Goal: Task Accomplishment & Management: Use online tool/utility

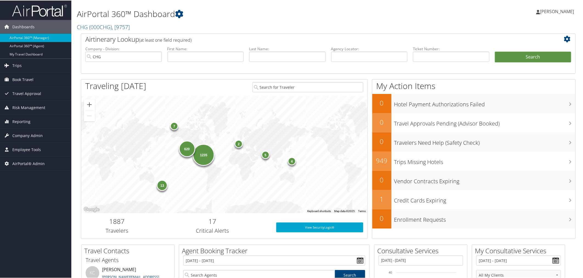
click at [232, 21] on div "AirPortal 360™ Dashboard CHG ( 000CHG ) , [ 9757 ] CHG Christopherson Business …" at bounding box center [244, 17] width 335 height 28
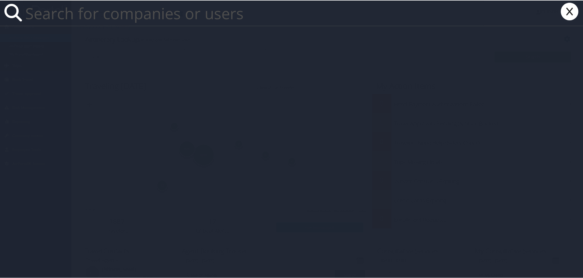
paste input "302100E"
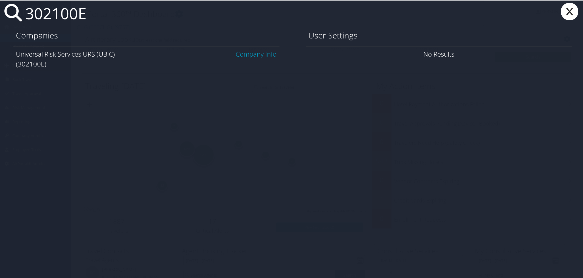
type input "302100E"
click at [246, 50] on link "Company Info" at bounding box center [256, 53] width 41 height 9
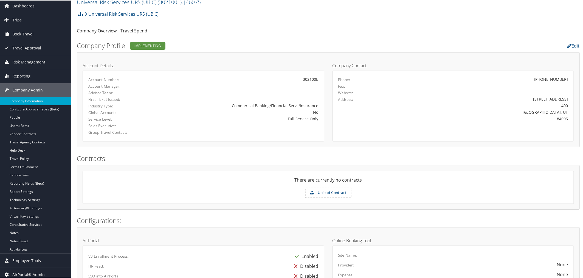
scroll to position [30, 0]
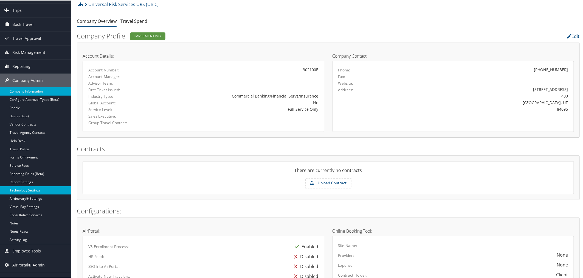
click at [30, 190] on link "Technology Settings" at bounding box center [35, 189] width 71 height 8
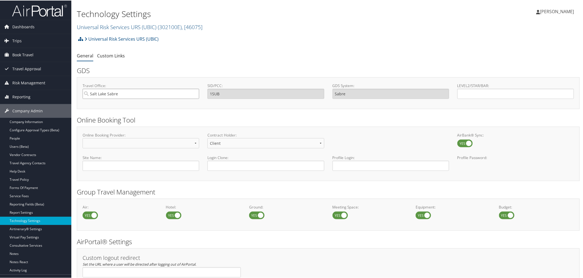
drag, startPoint x: 131, startPoint y: 94, endPoint x: 86, endPoint y: 93, distance: 45.0
click at [86, 93] on input "Salt Lake Sabre" at bounding box center [141, 93] width 117 height 10
type input "1bk8"
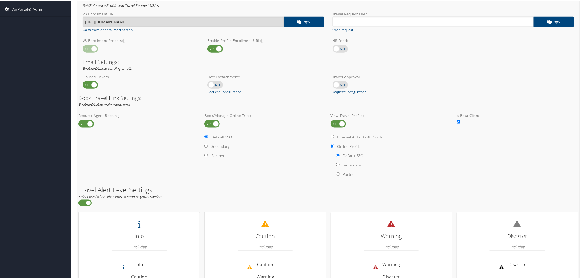
scroll to position [356, 0]
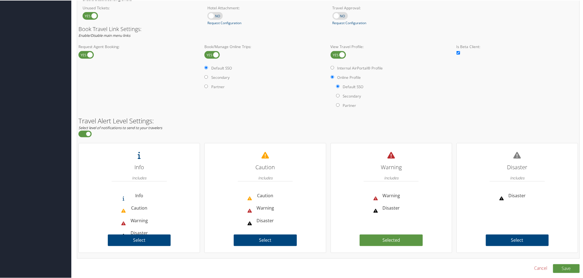
click at [536, 267] on link "Cancel" at bounding box center [540, 267] width 13 height 7
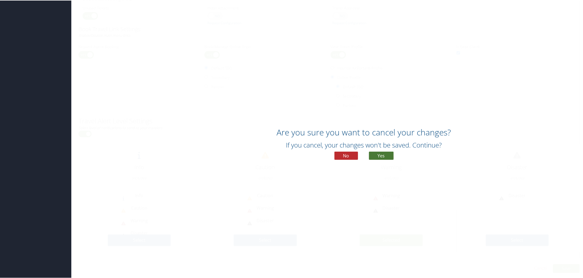
click at [382, 156] on button "Yes" at bounding box center [381, 155] width 25 height 8
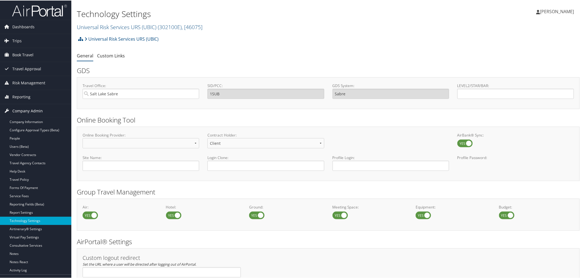
click at [36, 110] on span "Company Admin" at bounding box center [27, 110] width 30 height 14
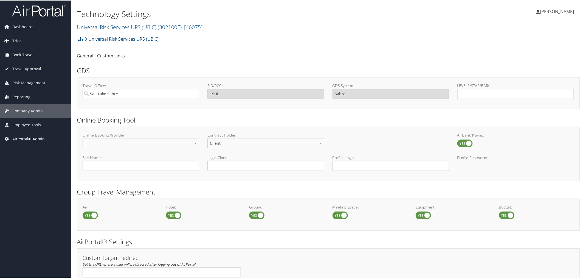
click at [26, 140] on span "AirPortal® Admin" at bounding box center [28, 138] width 32 height 14
click at [22, 41] on link "Trips" at bounding box center [35, 40] width 71 height 14
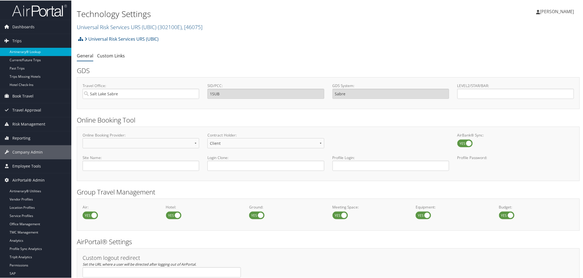
click at [26, 52] on link "Airtinerary® Lookup" at bounding box center [35, 51] width 71 height 8
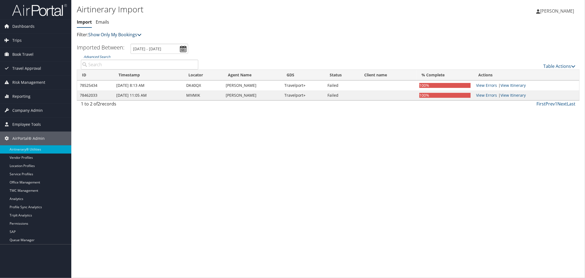
click at [104, 34] on link "Show Only My Bookings" at bounding box center [114, 35] width 53 height 6
click at [105, 40] on link "Show My TMC Bookings" at bounding box center [126, 42] width 72 height 9
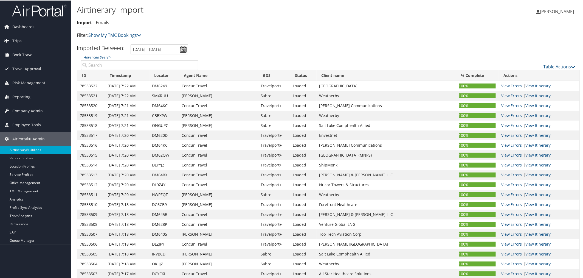
click at [111, 64] on input "Advanced Search" at bounding box center [139, 65] width 117 height 10
paste input "D7MYD5"
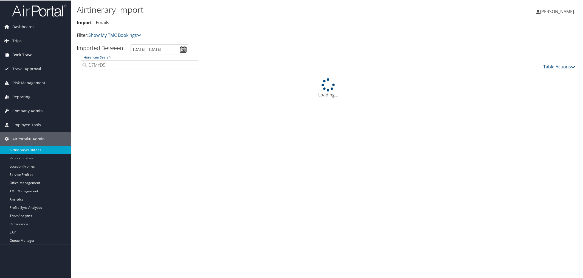
type input "D7MYD5"
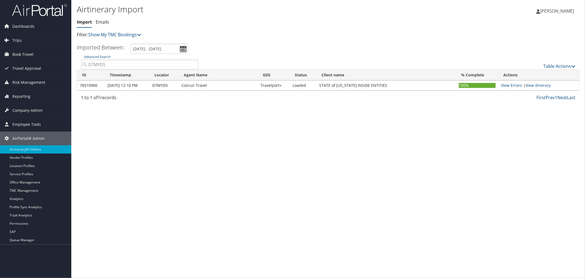
drag, startPoint x: 106, startPoint y: 65, endPoint x: 86, endPoint y: 64, distance: 20.0
click at [86, 64] on input "D7MYD5" at bounding box center [139, 65] width 117 height 10
click at [551, 65] on link "Table Actions" at bounding box center [560, 66] width 32 height 6
click at [519, 80] on link "Import Itinerary" at bounding box center [541, 83] width 72 height 9
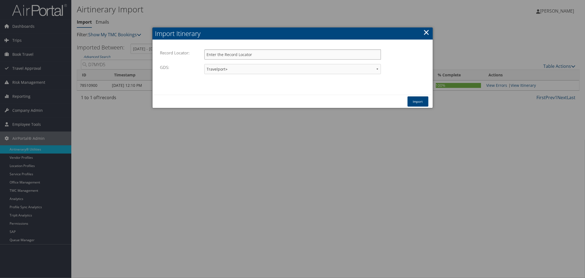
click at [252, 50] on input "Record Locator:" at bounding box center [292, 54] width 177 height 10
paste input "D7MYD5"
type input "D7MYD5"
click at [415, 99] on button "Import" at bounding box center [418, 101] width 21 height 10
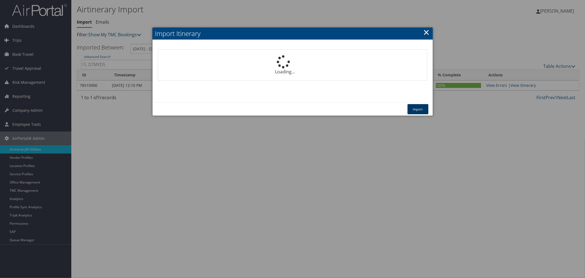
select select "1P"
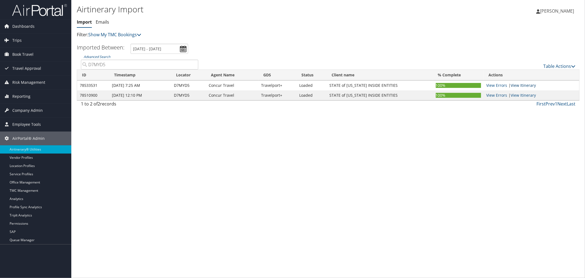
click at [527, 83] on link "View Itinerary" at bounding box center [523, 85] width 25 height 5
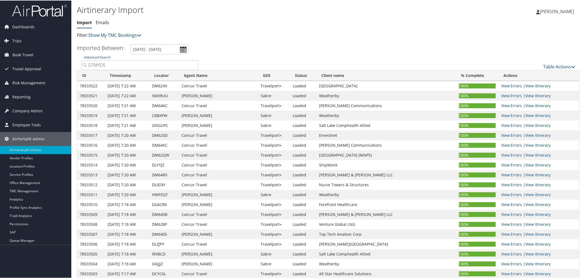
click at [80, 64] on div "Advanced Search D7MYD5" at bounding box center [140, 61] width 126 height 15
paste input "N05D"
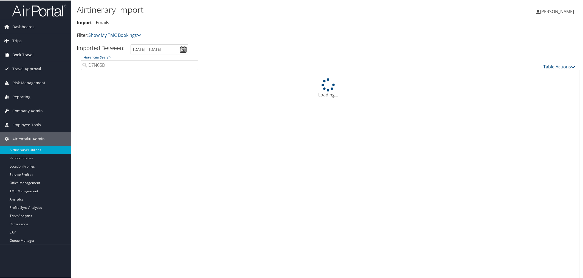
type input "D7N05D"
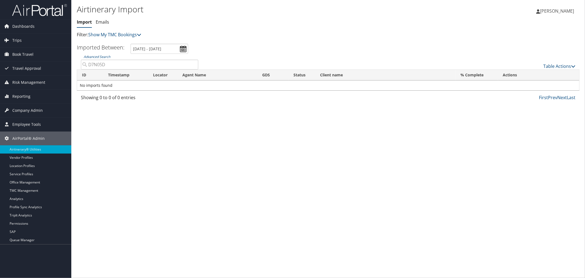
drag, startPoint x: 102, startPoint y: 64, endPoint x: 89, endPoint y: 64, distance: 13.2
click at [89, 64] on input "D7N05D" at bounding box center [139, 65] width 117 height 10
click at [558, 66] on link "Table Actions" at bounding box center [560, 66] width 32 height 6
click at [528, 81] on link "Import Itinerary" at bounding box center [541, 83] width 72 height 9
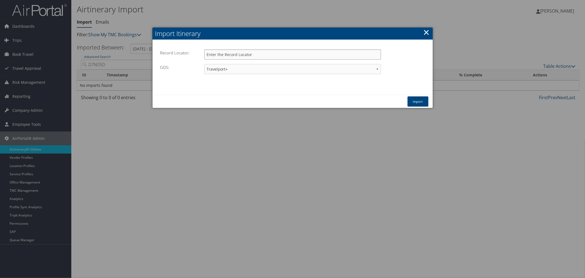
click at [300, 50] on input "Record Locator:" at bounding box center [292, 54] width 177 height 10
paste input "D7N05D"
type input "D7N05D"
click at [412, 100] on button "Import" at bounding box center [418, 101] width 21 height 10
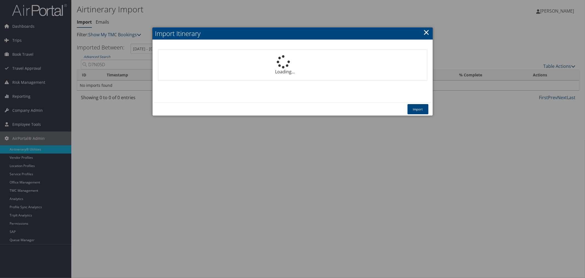
select select "1P"
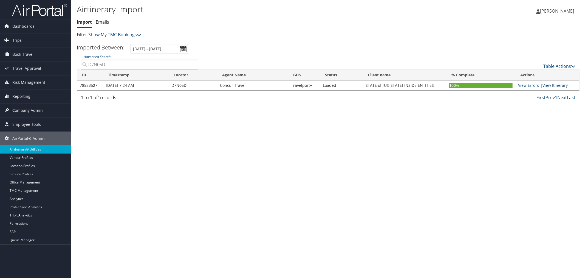
click at [550, 85] on link "View Itinerary" at bounding box center [555, 85] width 25 height 5
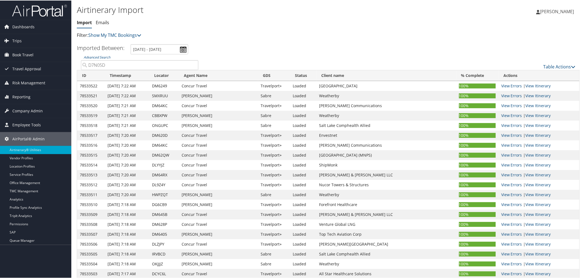
click at [80, 65] on div "Advanced Search D7N05D" at bounding box center [140, 61] width 126 height 15
paste input "24P"
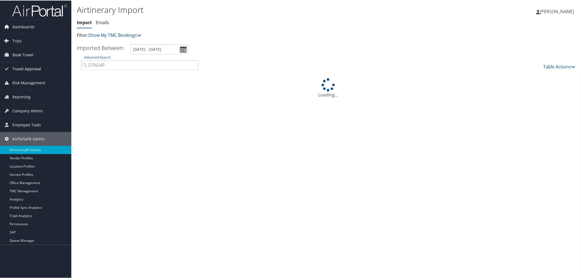
type input "D7N24P"
drag, startPoint x: 105, startPoint y: 65, endPoint x: 86, endPoint y: 64, distance: 18.9
click at [86, 64] on input "D7N24P" at bounding box center [139, 65] width 117 height 10
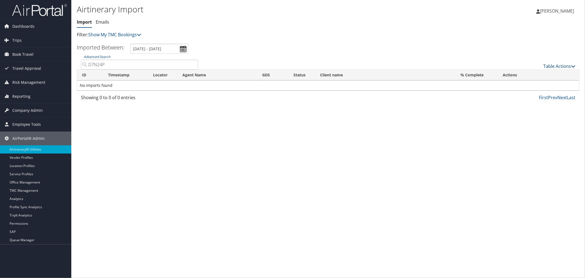
click at [552, 65] on link "Table Actions" at bounding box center [560, 66] width 32 height 6
drag, startPoint x: 533, startPoint y: 85, endPoint x: 526, endPoint y: 84, distance: 7.0
click at [533, 85] on link "Import Itinerary" at bounding box center [541, 83] width 72 height 9
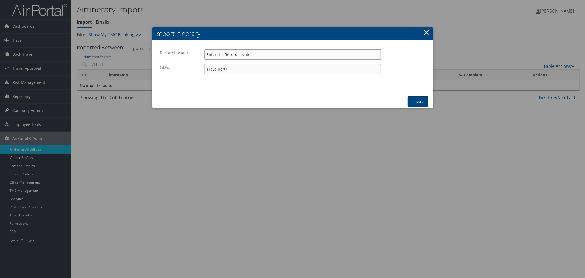
click at [273, 55] on input "Record Locator:" at bounding box center [292, 54] width 177 height 10
paste input "D7N24P"
type input "D7N24P"
click at [413, 98] on button "Import" at bounding box center [418, 101] width 21 height 10
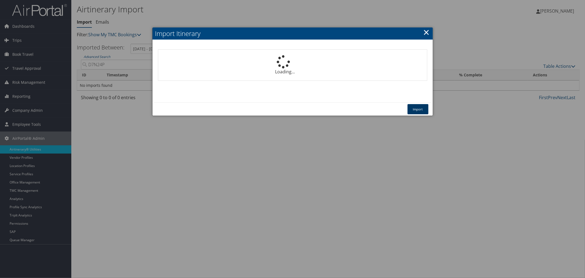
select select "1P"
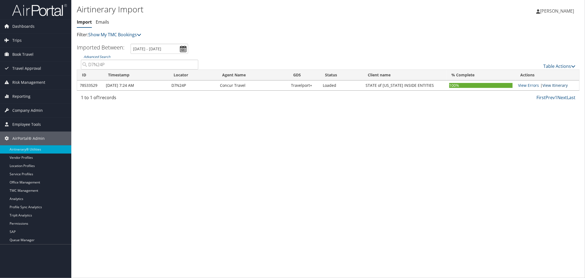
click at [549, 86] on link "View Itinerary" at bounding box center [555, 85] width 25 height 5
click at [546, 85] on link "View Itinerary" at bounding box center [555, 85] width 25 height 5
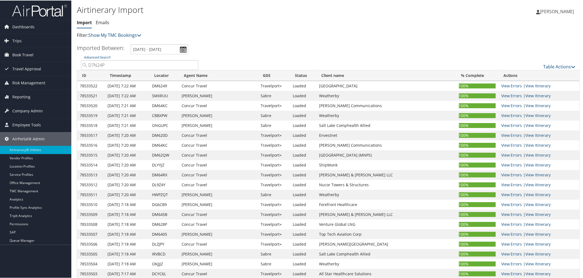
drag, startPoint x: 105, startPoint y: 63, endPoint x: 82, endPoint y: 64, distance: 22.8
click at [82, 64] on input "D7N24P" at bounding box center [139, 65] width 117 height 10
paste input "QB"
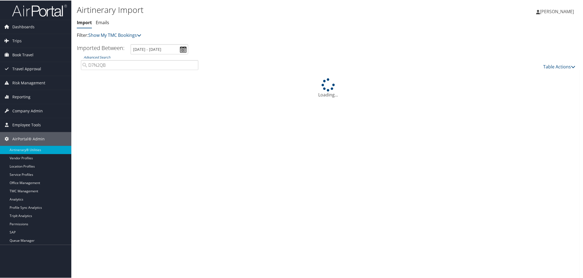
type input "D7N2QB"
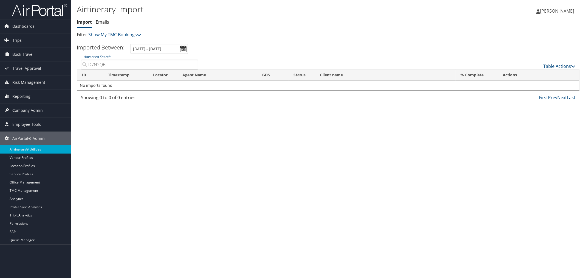
drag, startPoint x: 109, startPoint y: 63, endPoint x: 89, endPoint y: 64, distance: 19.2
click at [89, 64] on input "D7N2QB" at bounding box center [139, 65] width 117 height 10
click at [556, 62] on div "Table Actions" at bounding box center [390, 62] width 377 height 16
click at [555, 64] on link "Table Actions" at bounding box center [560, 66] width 32 height 6
click at [528, 81] on link "Import Itinerary" at bounding box center [541, 83] width 72 height 9
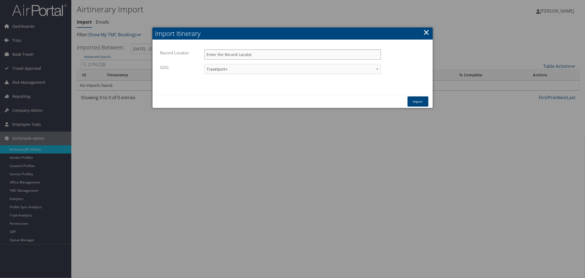
click at [240, 56] on input "Record Locator:" at bounding box center [292, 54] width 177 height 10
paste input "D7N2QB"
type input "D7N2QB"
click at [416, 102] on button "Import" at bounding box center [418, 101] width 21 height 10
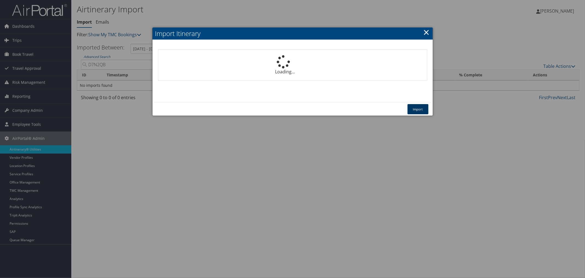
select select "1P"
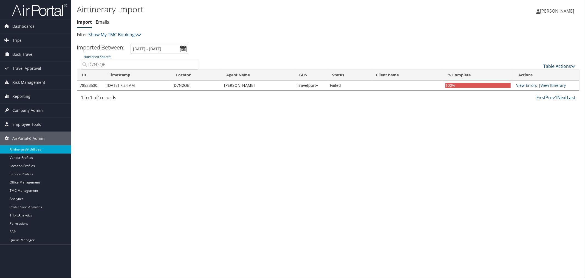
click at [534, 86] on link "View Errors" at bounding box center [526, 85] width 21 height 5
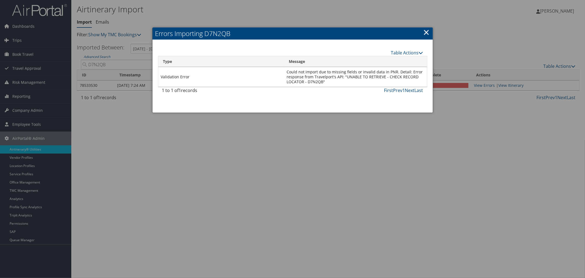
click at [316, 12] on div at bounding box center [292, 139] width 585 height 278
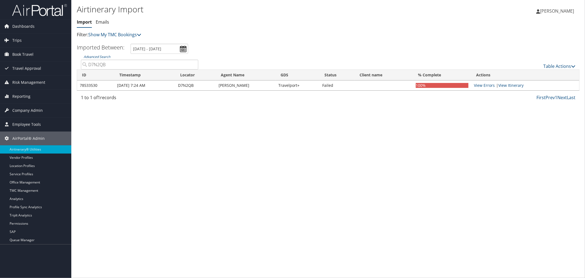
drag, startPoint x: 105, startPoint y: 67, endPoint x: 86, endPoint y: 67, distance: 18.9
click at [86, 67] on input "D7N2QB" at bounding box center [139, 65] width 117 height 10
click at [115, 64] on input "D7N2QB" at bounding box center [139, 65] width 117 height 10
click at [517, 84] on link "View Itinerary" at bounding box center [511, 85] width 25 height 5
click at [477, 85] on link "View Errors" at bounding box center [484, 85] width 21 height 5
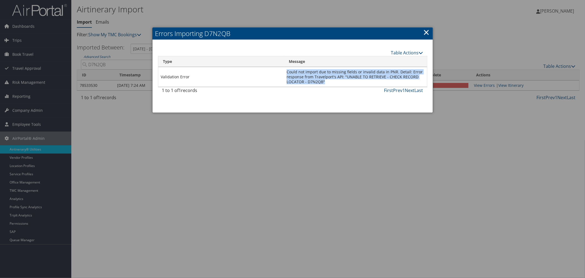
drag, startPoint x: 324, startPoint y: 82, endPoint x: 286, endPoint y: 73, distance: 38.4
click at [286, 73] on td "Could not import due to missing fields or invalid data in PNR. Detail: Error re…" at bounding box center [355, 77] width 143 height 20
copy td "Could not import due to missing fields or invalid data in PNR. Detail: Error re…"
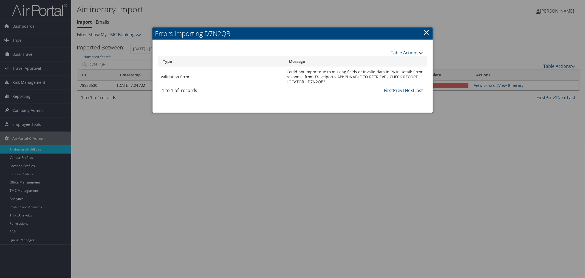
click at [429, 31] on link "×" at bounding box center [427, 32] width 6 height 11
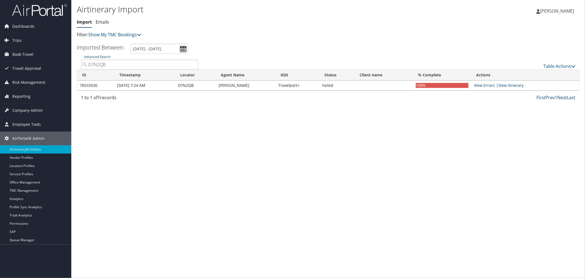
click at [213, 26] on ul "Import Emails" at bounding box center [244, 22] width 335 height 10
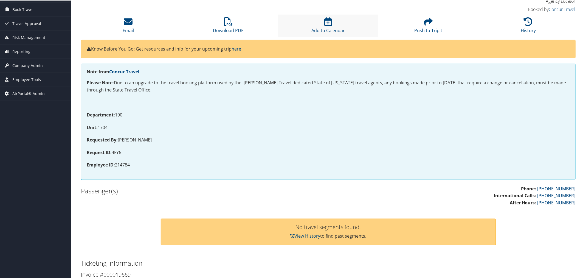
scroll to position [30, 0]
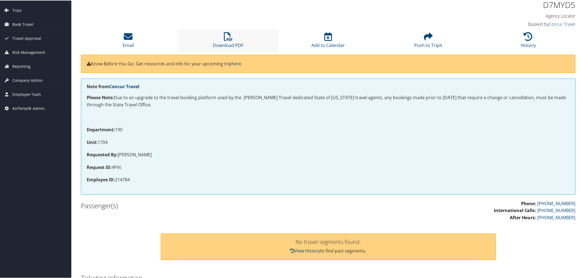
click at [228, 40] on li "Download PDF" at bounding box center [228, 40] width 100 height 22
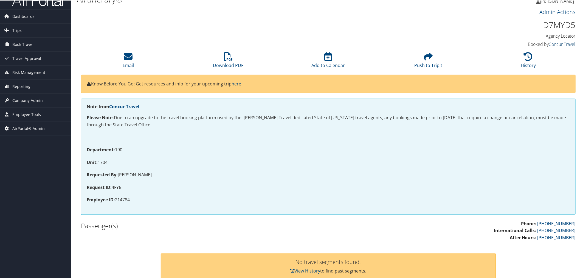
scroll to position [0, 0]
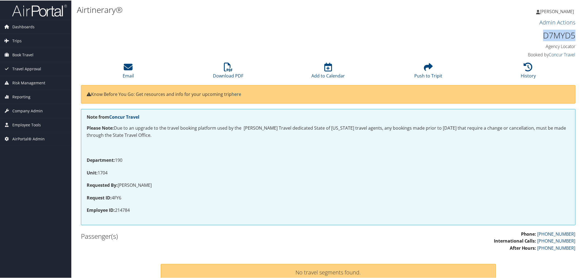
drag, startPoint x: 574, startPoint y: 34, endPoint x: 544, endPoint y: 34, distance: 30.5
click at [544, 34] on div "D7MYD5 Agency Locator Agency Locator D7MYD5 Booked by Concur Travel Booked by C…" at bounding box center [517, 43] width 126 height 31
copy h1 "D7MYD5"
click at [520, 72] on li "History" at bounding box center [528, 70] width 100 height 22
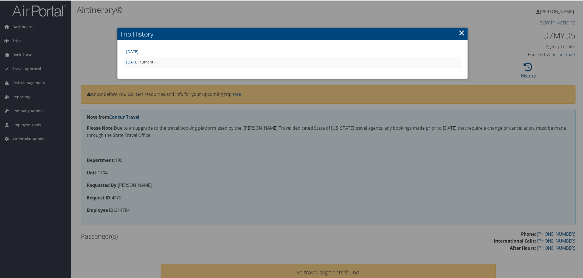
click at [275, 19] on div at bounding box center [292, 139] width 585 height 278
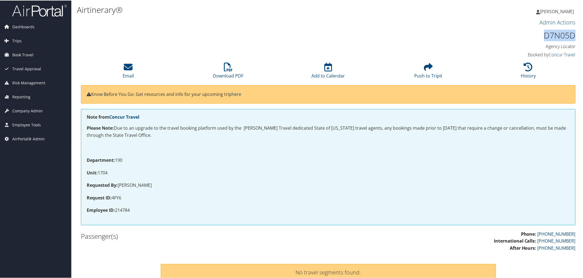
drag, startPoint x: 575, startPoint y: 35, endPoint x: 544, endPoint y: 35, distance: 30.2
click at [544, 35] on div "D7N05D Agency Locator Agency Locator D7N05D Booked by Concur Travel Booked by C…" at bounding box center [517, 43] width 126 height 31
copy h1 "D7N05D"
click at [232, 74] on link "Download PDF" at bounding box center [228, 71] width 30 height 13
click at [520, 69] on li "History" at bounding box center [528, 70] width 100 height 22
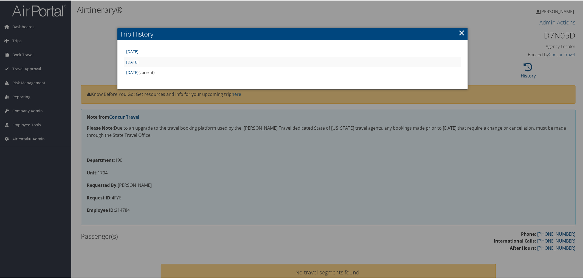
click at [301, 16] on div at bounding box center [292, 139] width 585 height 278
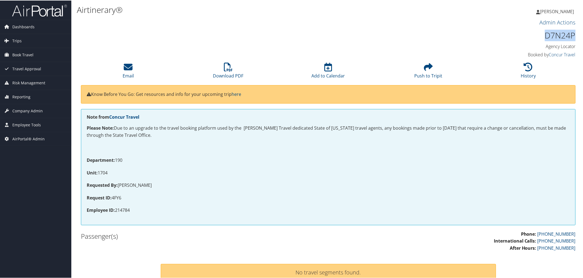
drag, startPoint x: 572, startPoint y: 34, endPoint x: 545, endPoint y: 34, distance: 26.3
click at [545, 34] on h1 "D7N24P" at bounding box center [516, 35] width 117 height 12
copy h1 "D7N24P"
click at [227, 65] on icon at bounding box center [228, 66] width 9 height 9
click at [502, 75] on li "History" at bounding box center [528, 70] width 100 height 22
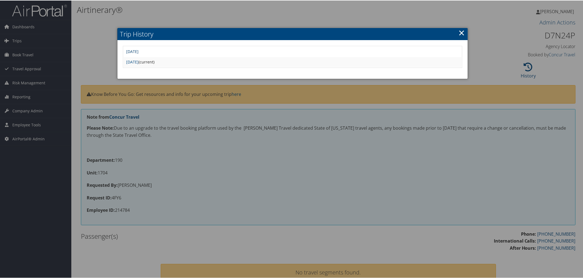
click at [139, 50] on link "[DATE]" at bounding box center [132, 50] width 12 height 5
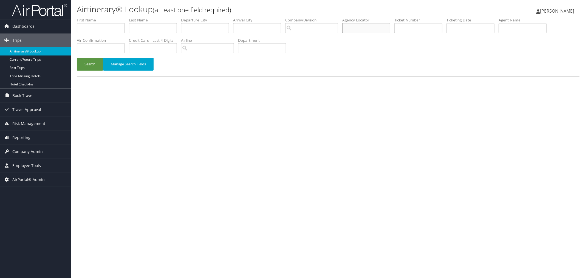
click at [378, 28] on input "text" at bounding box center [366, 28] width 48 height 10
paste input "D7N2QB"
click at [94, 62] on button "Search" at bounding box center [90, 64] width 26 height 13
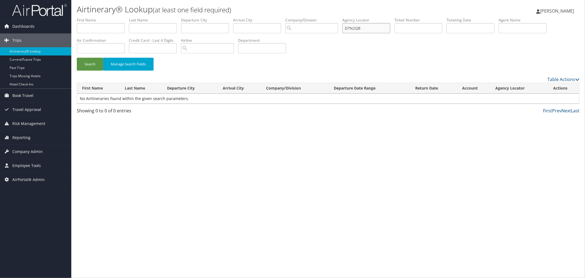
paste input "FW82"
drag, startPoint x: 375, startPoint y: 26, endPoint x: 344, endPoint y: 26, distance: 31.6
click at [344, 17] on ul "First Name Last Name Departure City Arrival City Company/Division Airport/City …" at bounding box center [328, 17] width 503 height 0
type input "DFW82B"
click at [94, 62] on button "Search" at bounding box center [90, 64] width 26 height 13
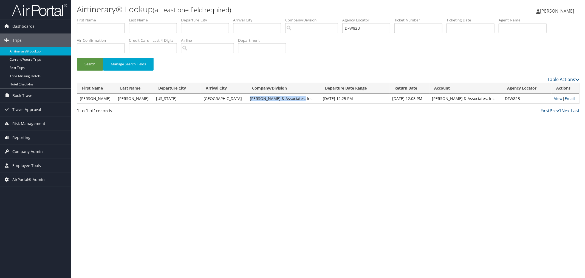
drag, startPoint x: 297, startPoint y: 97, endPoint x: 246, endPoint y: 97, distance: 50.5
click at [247, 97] on td "[PERSON_NAME] & Associates, Inc." at bounding box center [283, 99] width 73 height 10
copy td "[PERSON_NAME] & Associates, Inc"
drag, startPoint x: 375, startPoint y: 26, endPoint x: 357, endPoint y: 26, distance: 17.3
click at [357, 26] on input "DFW82B" at bounding box center [366, 28] width 48 height 10
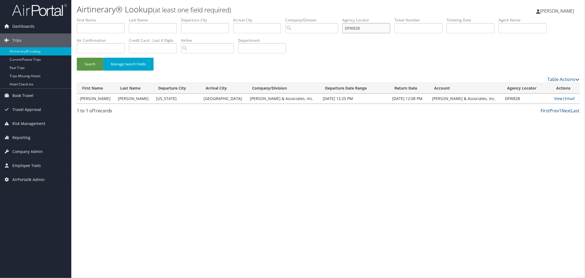
click at [376, 29] on input "DFW82B" at bounding box center [366, 28] width 48 height 10
drag, startPoint x: 376, startPoint y: 29, endPoint x: 361, endPoint y: 29, distance: 15.6
click at [361, 29] on input "DFW82B" at bounding box center [366, 28] width 48 height 10
click at [376, 29] on input "DFW82B" at bounding box center [366, 28] width 48 height 10
click at [362, 47] on div "Search Manage Search Fields" at bounding box center [328, 46] width 511 height 59
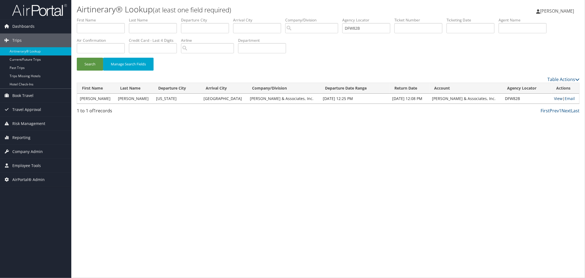
click at [556, 97] on link "View" at bounding box center [558, 98] width 9 height 5
drag, startPoint x: 380, startPoint y: 29, endPoint x: 360, endPoint y: 26, distance: 19.9
click at [360, 26] on input "DFW82B" at bounding box center [366, 28] width 48 height 10
click at [396, 56] on div "Search Manage Search Fields" at bounding box center [328, 46] width 511 height 59
click at [351, 6] on h1 "Airtinerary® Lookup (at least one field required)" at bounding box center [244, 10] width 335 height 12
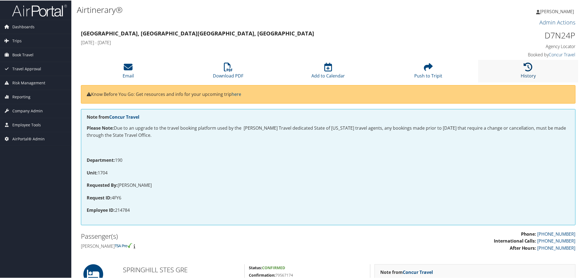
click at [525, 64] on icon at bounding box center [528, 66] width 9 height 9
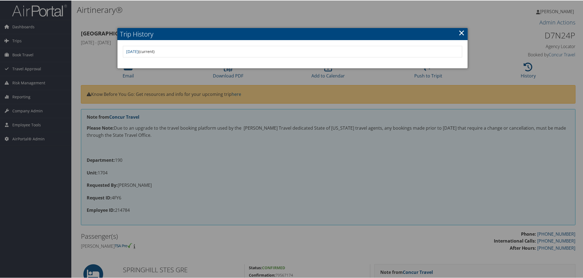
drag, startPoint x: 320, startPoint y: 14, endPoint x: 323, endPoint y: 13, distance: 3.7
click at [321, 14] on div at bounding box center [292, 139] width 585 height 278
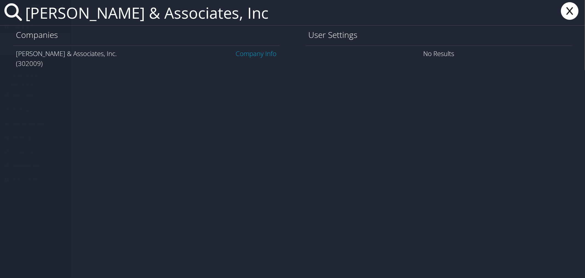
type input "[PERSON_NAME] & Associates, Inc"
click at [246, 54] on link "Company Info" at bounding box center [256, 53] width 41 height 9
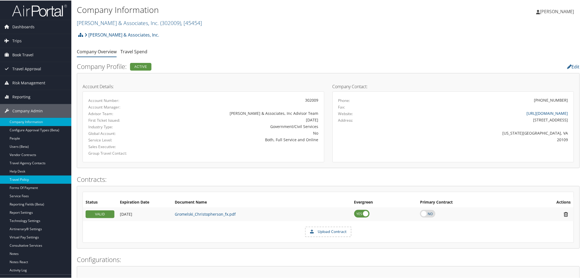
click at [22, 176] on link "Travel Policy" at bounding box center [35, 179] width 71 height 8
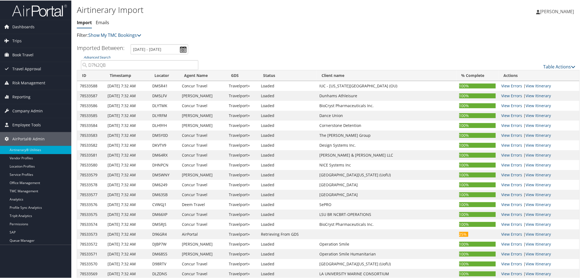
drag, startPoint x: 117, startPoint y: 66, endPoint x: 79, endPoint y: 65, distance: 37.9
click at [79, 65] on div "Advanced Search D7N2QB" at bounding box center [140, 61] width 126 height 15
paste input "FW82"
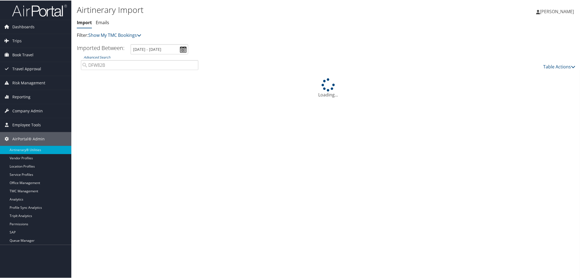
type input "DFW82B"
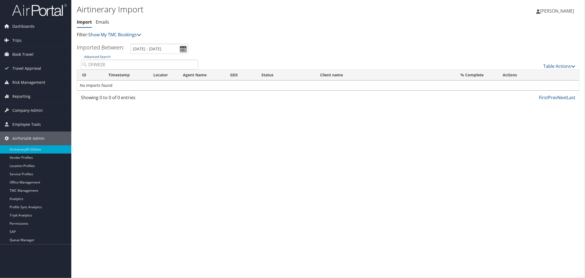
drag, startPoint x: 106, startPoint y: 64, endPoint x: 88, endPoint y: 64, distance: 17.9
click at [88, 64] on input "DFW82B" at bounding box center [139, 65] width 117 height 10
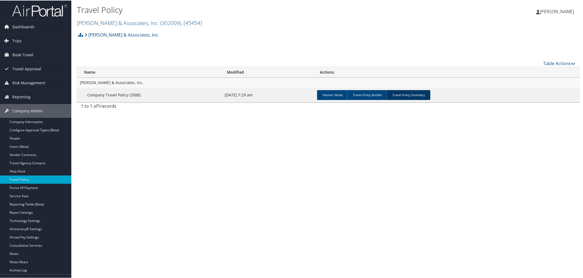
click at [401, 95] on link "Travel Policy Summary" at bounding box center [409, 94] width 44 height 10
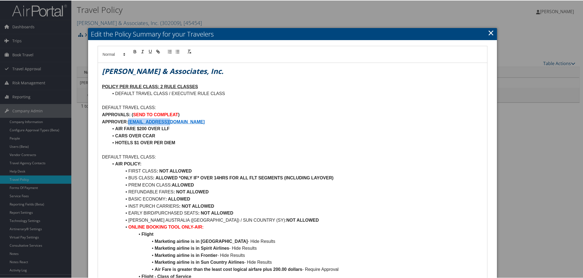
drag, startPoint x: 176, startPoint y: 121, endPoint x: 130, endPoint y: 121, distance: 45.5
click at [130, 121] on p "APPROVER: [EMAIL_ADDRESS][DOMAIN_NAME]" at bounding box center [292, 121] width 381 height 7
copy strong "[EMAIL_ADDRESS][DOMAIN_NAME]"
click at [215, 10] on div at bounding box center [292, 139] width 585 height 278
click at [219, 6] on div at bounding box center [292, 139] width 585 height 278
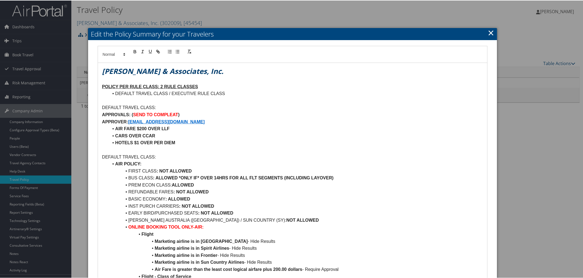
click at [488, 33] on link "×" at bounding box center [491, 32] width 6 height 11
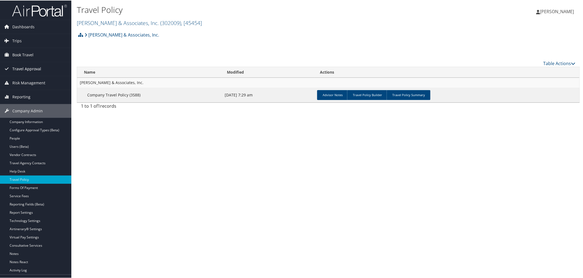
click at [32, 66] on span "Travel Approval" at bounding box center [26, 68] width 29 height 14
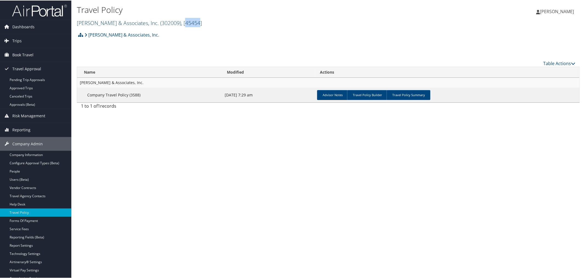
drag, startPoint x: 185, startPoint y: 24, endPoint x: 171, endPoint y: 24, distance: 13.7
click at [181, 24] on span ", [ 45454 ]" at bounding box center [191, 22] width 21 height 7
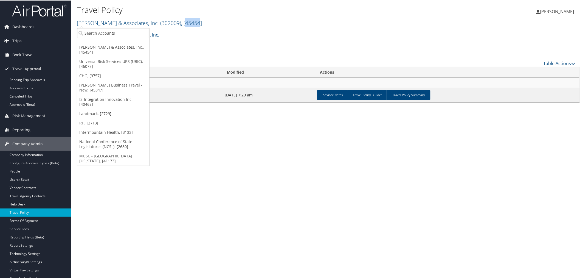
copy span "45454"
click at [257, 52] on div "[PERSON_NAME] & Associates, Inc. Account Structure [PERSON_NAME] & Associates, …" at bounding box center [328, 70] width 503 height 83
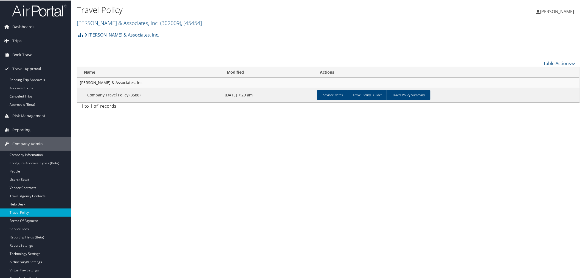
drag, startPoint x: 401, startPoint y: 97, endPoint x: 391, endPoint y: 102, distance: 11.0
click at [401, 97] on link "Travel Policy Summary" at bounding box center [409, 94] width 44 height 10
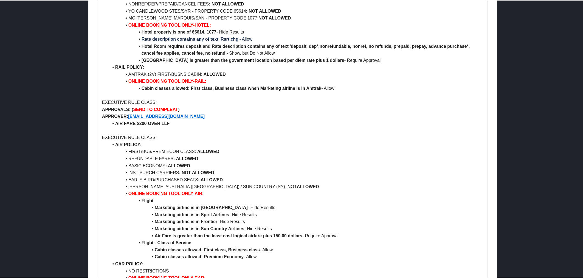
scroll to position [518, 0]
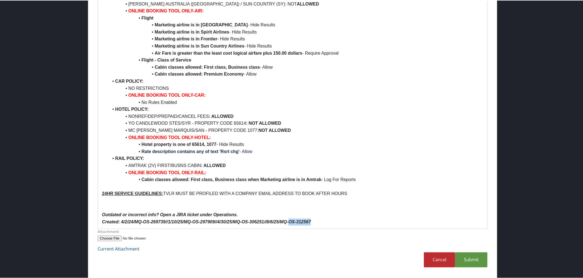
drag, startPoint x: 310, startPoint y: 221, endPoint x: 290, endPoint y: 221, distance: 20.6
click at [290, 221] on em "Created: 4/2/24/MQ-OS-269739//1/10/25/MQ-OS-297909//4/30/25/MQ-OS-306251//8/6/2…" at bounding box center [206, 221] width 209 height 5
copy em "OS-312567"
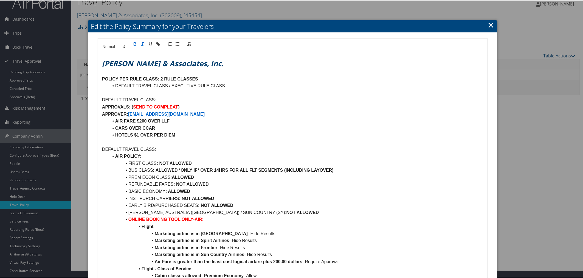
scroll to position [0, 0]
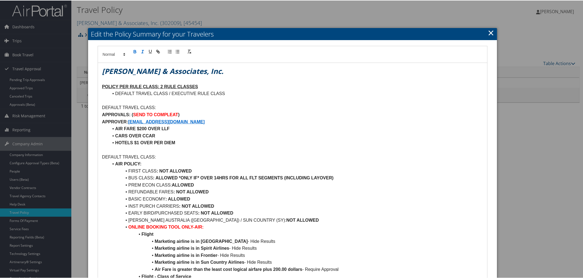
click at [246, 24] on div at bounding box center [292, 139] width 585 height 278
click at [489, 32] on link "×" at bounding box center [491, 32] width 6 height 11
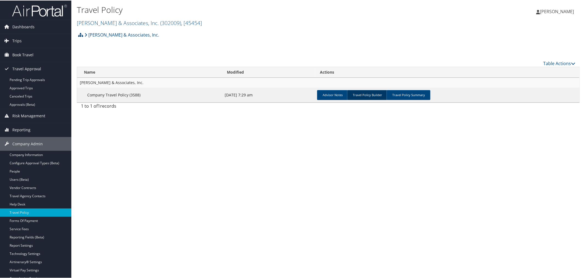
click at [371, 92] on link "Travel Policy Builder" at bounding box center [367, 94] width 41 height 10
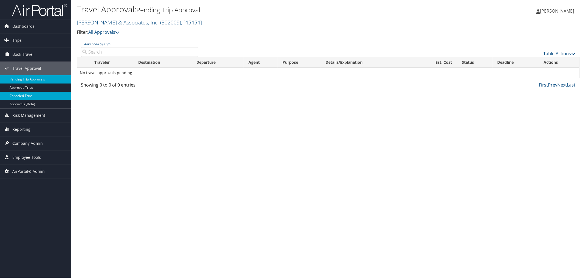
click at [32, 97] on link "Canceled Trips" at bounding box center [35, 96] width 71 height 8
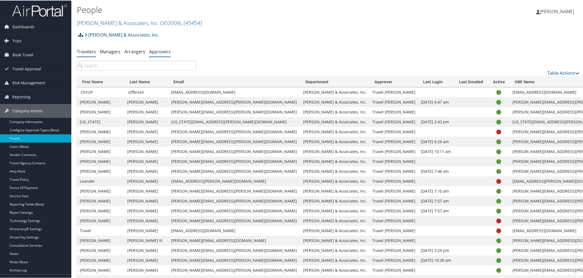
click at [160, 51] on link "Approvers" at bounding box center [160, 51] width 22 height 6
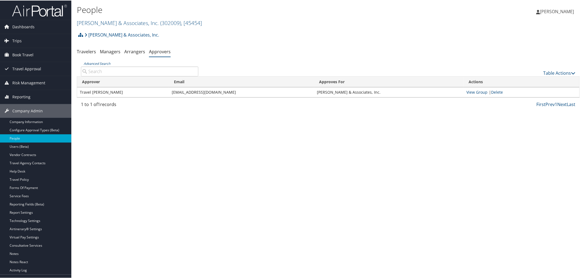
click at [150, 70] on input "Advanced Search" at bounding box center [139, 71] width 117 height 10
paste input "TRAVEL@E-GAI.COM"
type input "TRAVEL@E-GAI.COM"
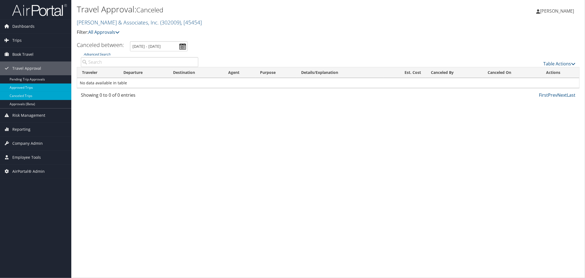
click at [26, 88] on link "Approved Trips" at bounding box center [35, 87] width 71 height 8
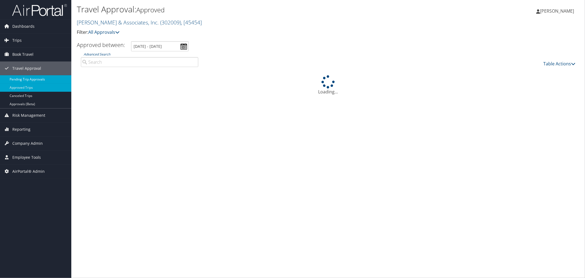
click at [43, 79] on link "Pending Trip Approvals" at bounding box center [35, 79] width 71 height 8
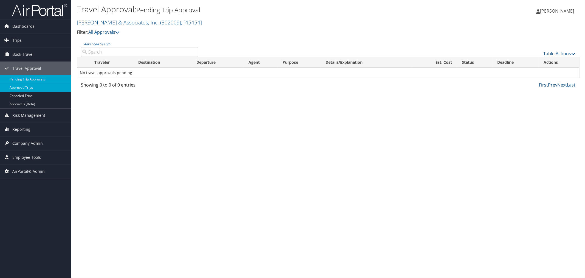
click at [32, 86] on link "Approved Trips" at bounding box center [35, 87] width 71 height 8
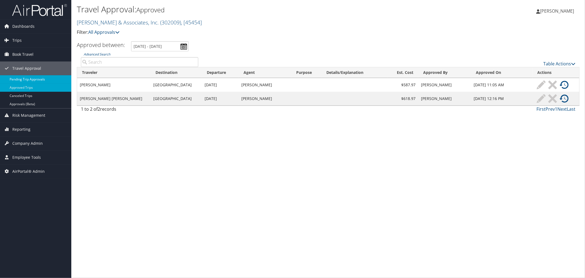
click at [37, 80] on link "Pending Trip Approvals" at bounding box center [35, 79] width 71 height 8
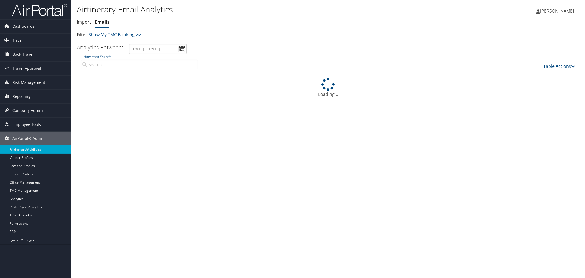
click at [117, 65] on input "Advanced Search" at bounding box center [139, 65] width 117 height 10
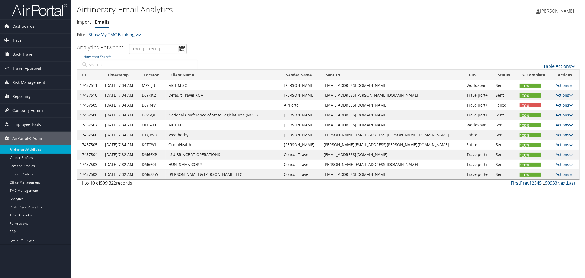
paste input "DFW82B"
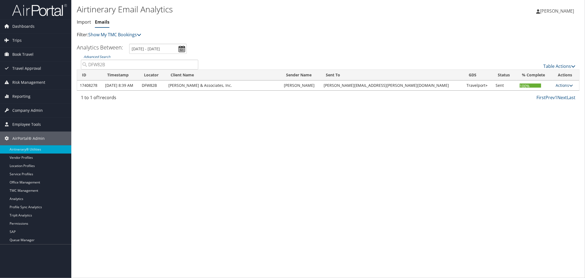
type input "DFW82B"
click at [556, 84] on link "Actions" at bounding box center [564, 85] width 17 height 5
click at [551, 102] on link "View Itinerary" at bounding box center [552, 102] width 35 height 9
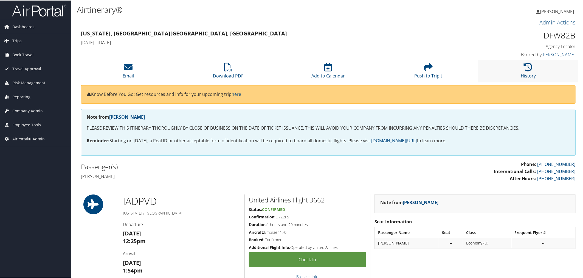
click at [508, 70] on li "History" at bounding box center [528, 70] width 100 height 22
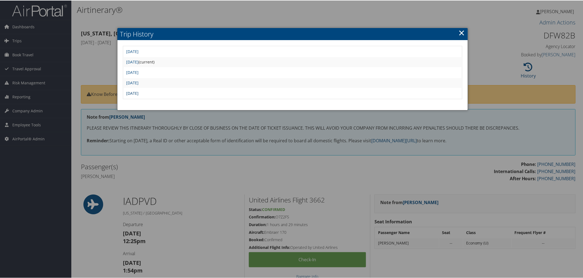
click at [139, 90] on link "Tue Sep 16 13:18:12 MDT 2025" at bounding box center [132, 92] width 12 height 5
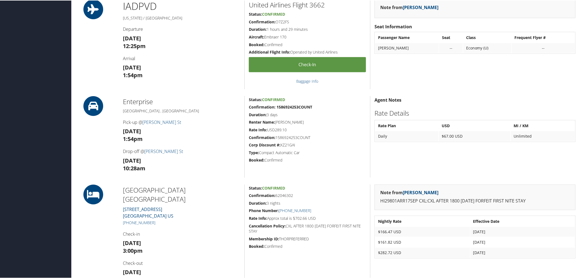
scroll to position [136, 0]
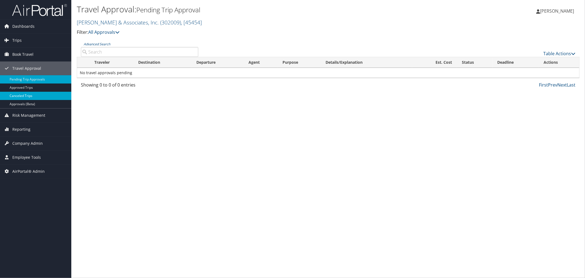
click at [30, 94] on link "Canceled Trips" at bounding box center [35, 96] width 71 height 8
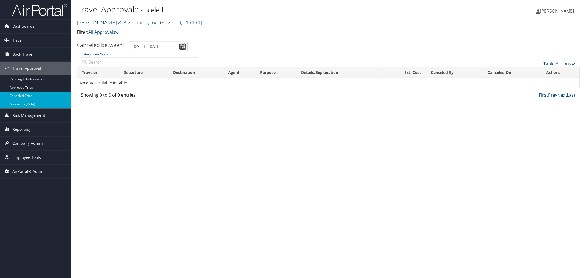
click at [34, 106] on link "Approvals (Beta)" at bounding box center [35, 104] width 71 height 8
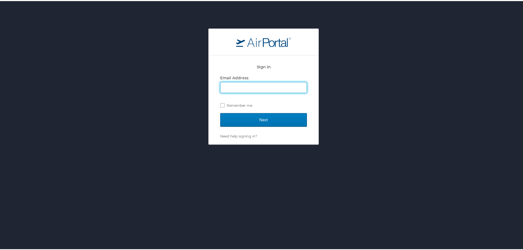
type input "kyle.casazza@cbtravel.com"
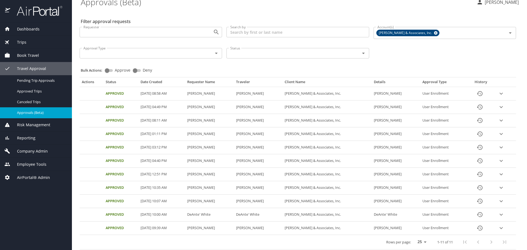
scroll to position [9, 0]
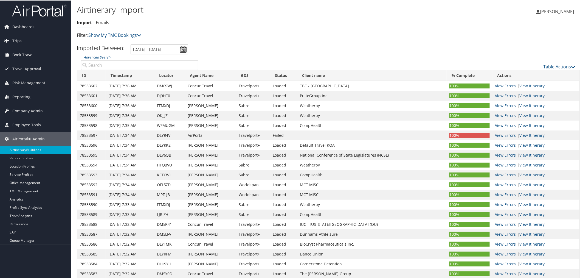
click at [125, 61] on input "Advanced Search" at bounding box center [139, 65] width 117 height 10
paste input "DFW82B"
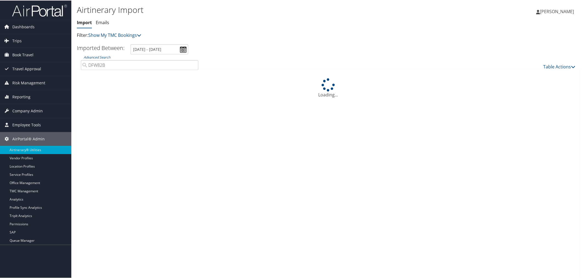
type input "DFW82B"
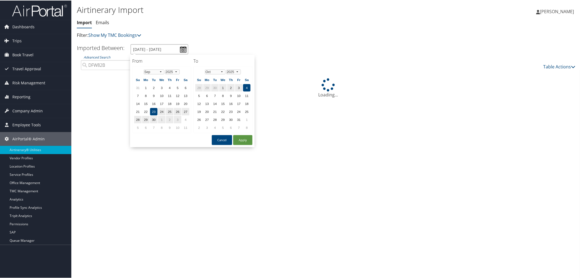
click at [164, 48] on input "9/23/2025 - 10/4/2025" at bounding box center [160, 49] width 58 height 10
click at [145, 84] on td "1" at bounding box center [145, 86] width 7 height 7
click at [234, 136] on button "Apply" at bounding box center [242, 139] width 19 height 10
type input "9/1/2025 - 10/4/2025"
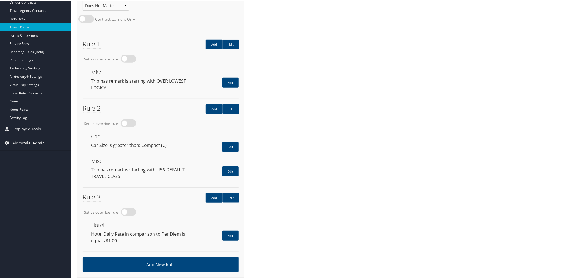
scroll to position [153, 0]
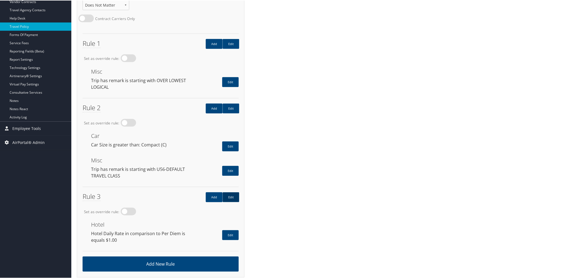
click at [224, 193] on link "Edit" at bounding box center [231, 197] width 17 height 10
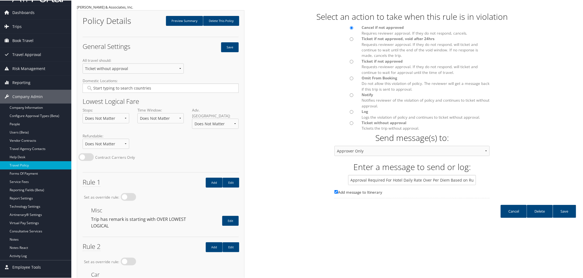
scroll to position [0, 0]
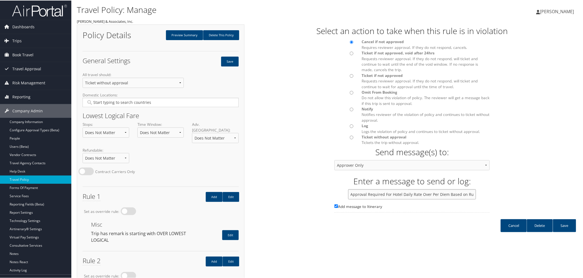
click at [462, 195] on input "Approval Required For Hotel Daily Rate Over Per Diem Based on Rule Class" at bounding box center [412, 193] width 128 height 10
click at [275, 200] on form "Select an action to take when this rule is in violation Cancel if not approved …" at bounding box center [412, 130] width 327 height 213
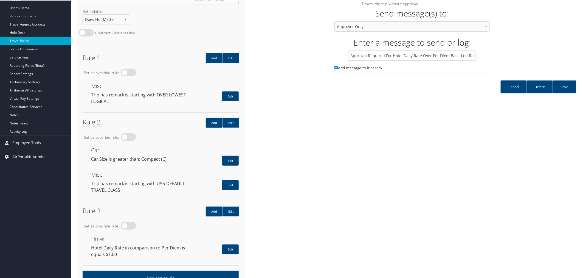
scroll to position [153, 0]
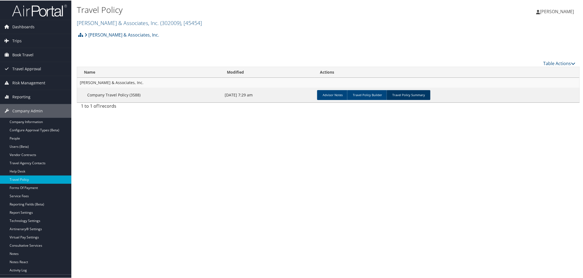
click at [401, 92] on link "Travel Policy Summary" at bounding box center [409, 94] width 44 height 10
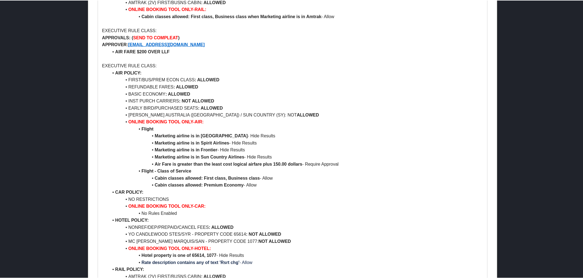
scroll to position [396, 0]
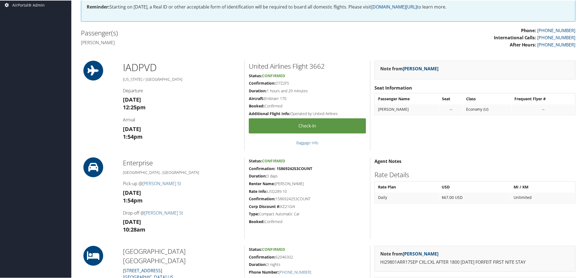
scroll to position [30, 0]
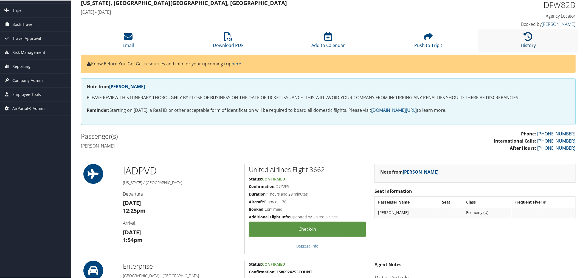
click at [521, 43] on link "History" at bounding box center [528, 41] width 15 height 13
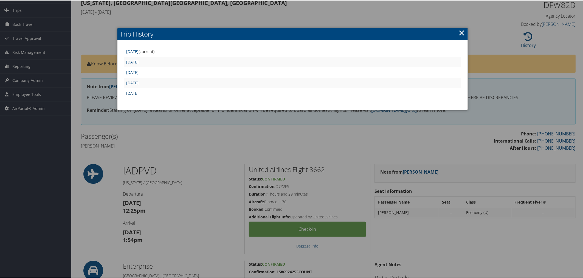
click at [139, 91] on link "Tue Sep 16 13:18:12 MDT 2025" at bounding box center [132, 92] width 12 height 5
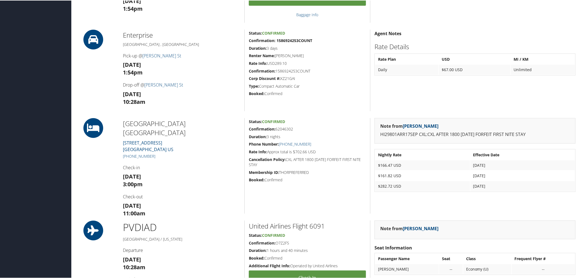
scroll to position [258, 0]
